Goal: Navigation & Orientation: Understand site structure

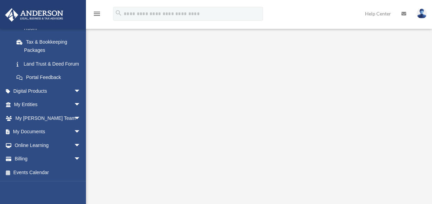
scroll to position [36, 0]
click at [33, 160] on link "Billing arrow_drop_down" at bounding box center [48, 159] width 86 height 14
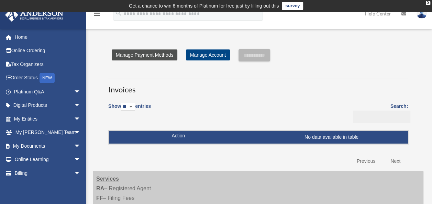
click at [155, 56] on link "Manage Payment Methods" at bounding box center [145, 54] width 66 height 11
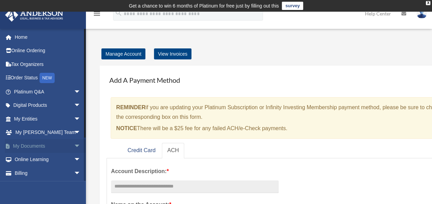
click at [34, 147] on link "My Documents arrow_drop_down" at bounding box center [48, 146] width 86 height 14
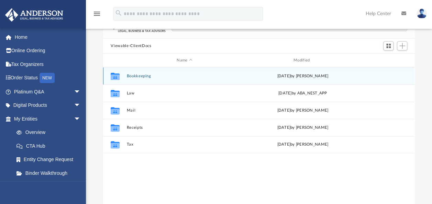
scroll to position [61, 0]
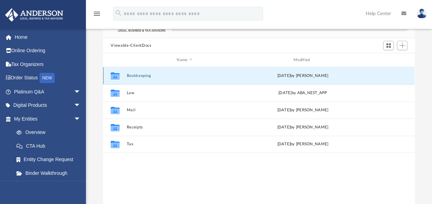
click at [149, 77] on button "Bookkeeping" at bounding box center [184, 75] width 115 height 4
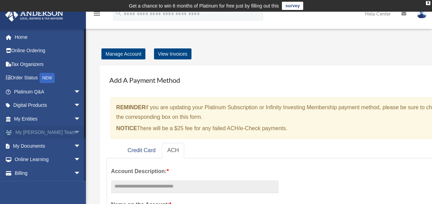
click at [38, 132] on link "My Anderson Team arrow_drop_down" at bounding box center [48, 133] width 86 height 14
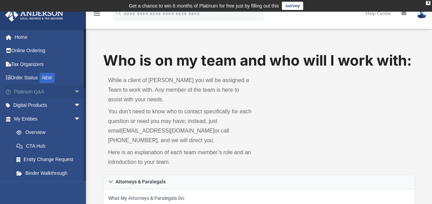
click at [38, 89] on link "Platinum Q&A arrow_drop_down" at bounding box center [48, 92] width 86 height 14
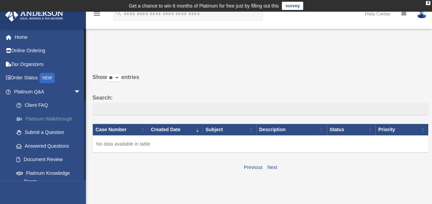
click at [48, 119] on link "Platinum Walkthrough" at bounding box center [50, 119] width 81 height 14
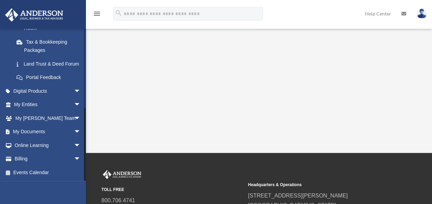
scroll to position [125, 0]
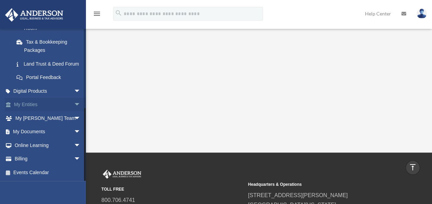
click at [32, 107] on link "My Entities arrow_drop_down" at bounding box center [48, 105] width 86 height 14
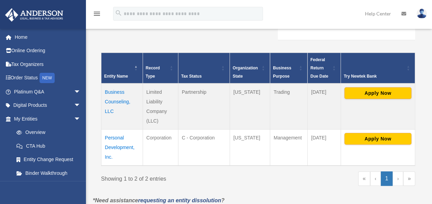
scroll to position [139, 0]
